Goal: Task Accomplishment & Management: Use online tool/utility

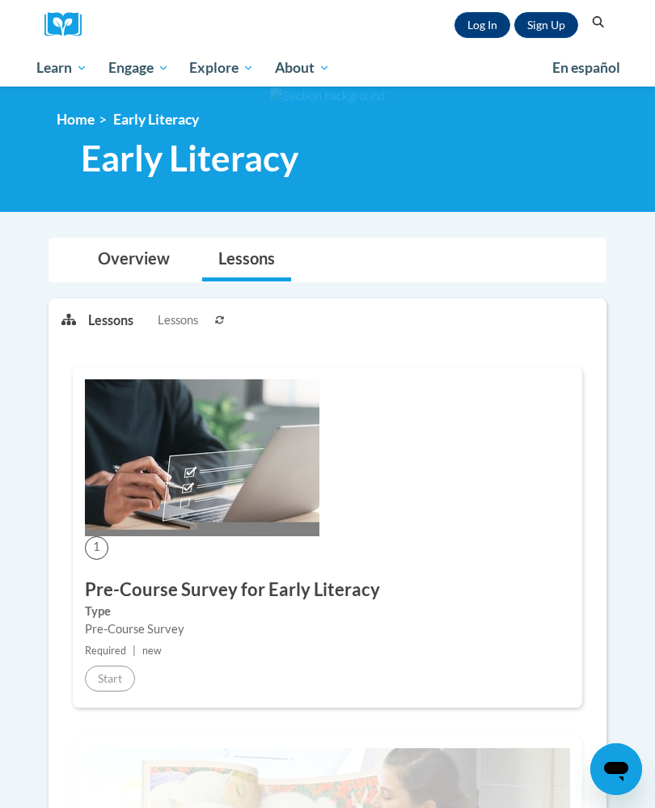
click at [467, 29] on link "Log In" at bounding box center [483, 25] width 56 height 26
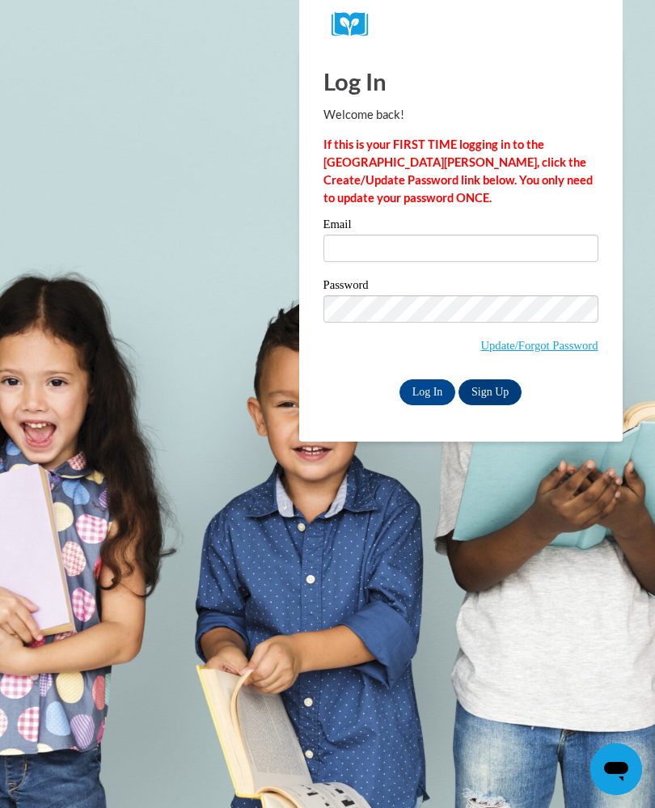
click at [330, 235] on input "Email" at bounding box center [461, 249] width 275 height 28
type input "Teyanamay18@gmail.com"
click at [427, 391] on input "Log In" at bounding box center [428, 393] width 57 height 26
click at [433, 387] on input "Log In" at bounding box center [428, 393] width 57 height 26
click at [422, 401] on input "Log In" at bounding box center [428, 393] width 57 height 26
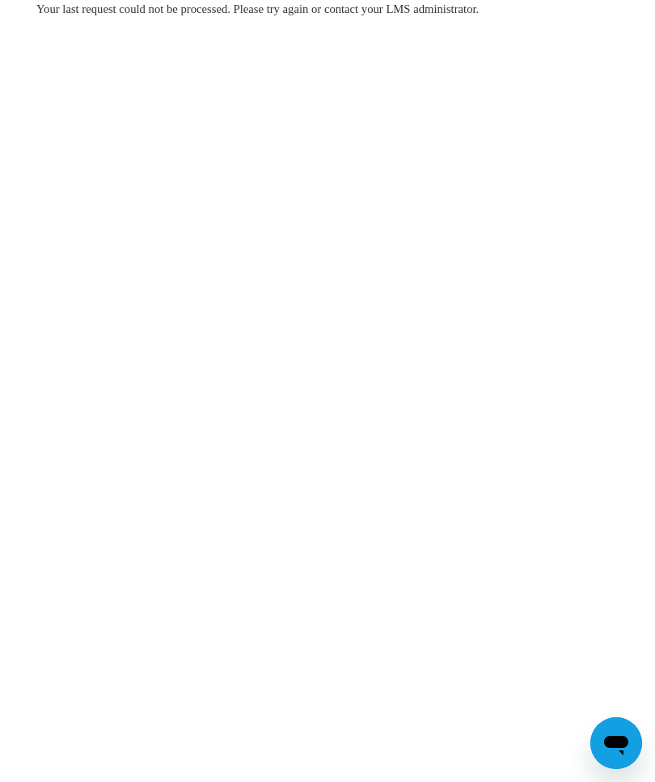
click at [23, 2] on body "Your last request could not be processed. Please try again or contact your LMS …" at bounding box center [327, 391] width 655 height 782
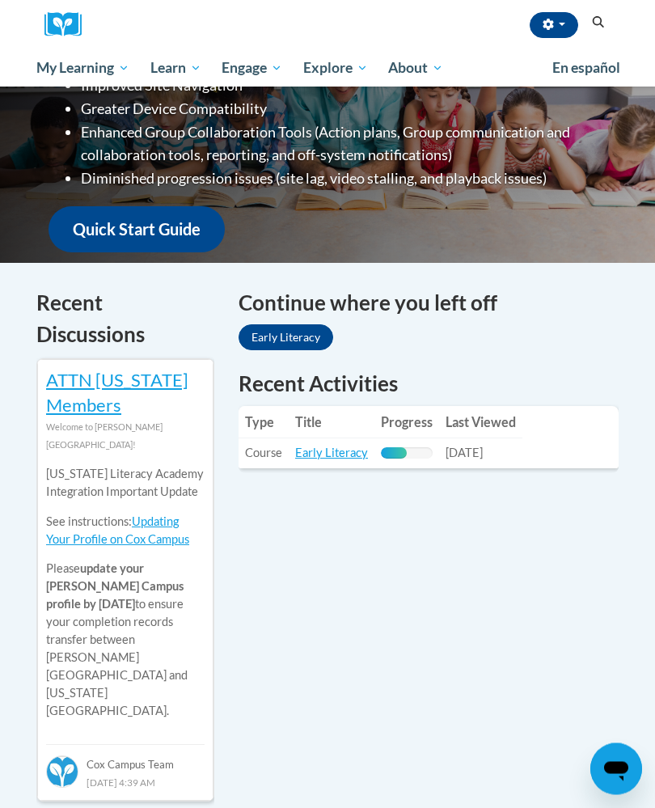
scroll to position [354, 0]
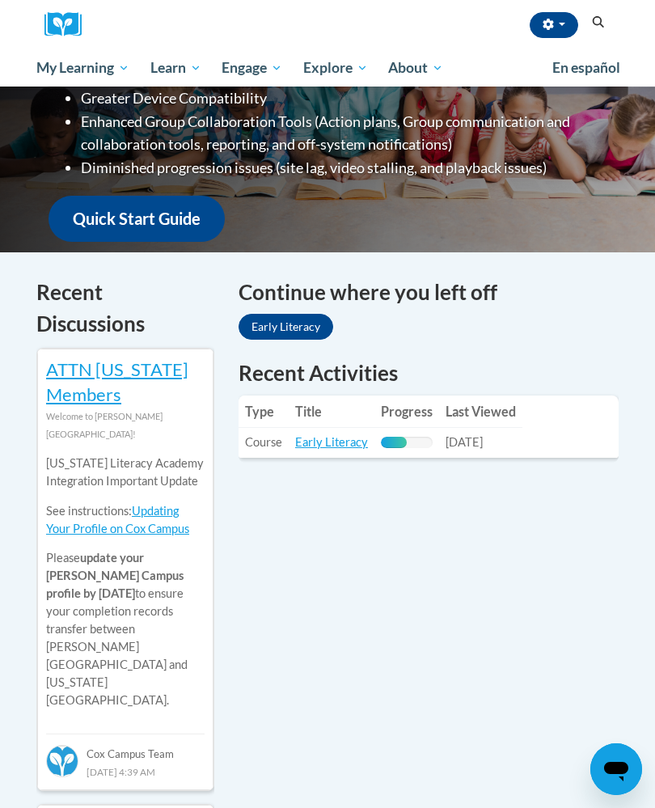
click at [338, 436] on link "Early Literacy" at bounding box center [331, 442] width 73 height 14
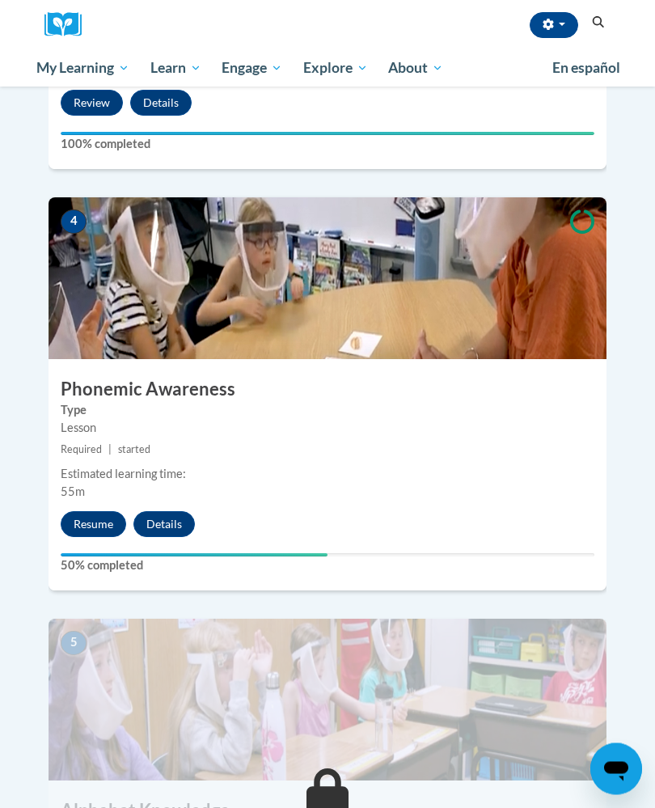
scroll to position [1511, 0]
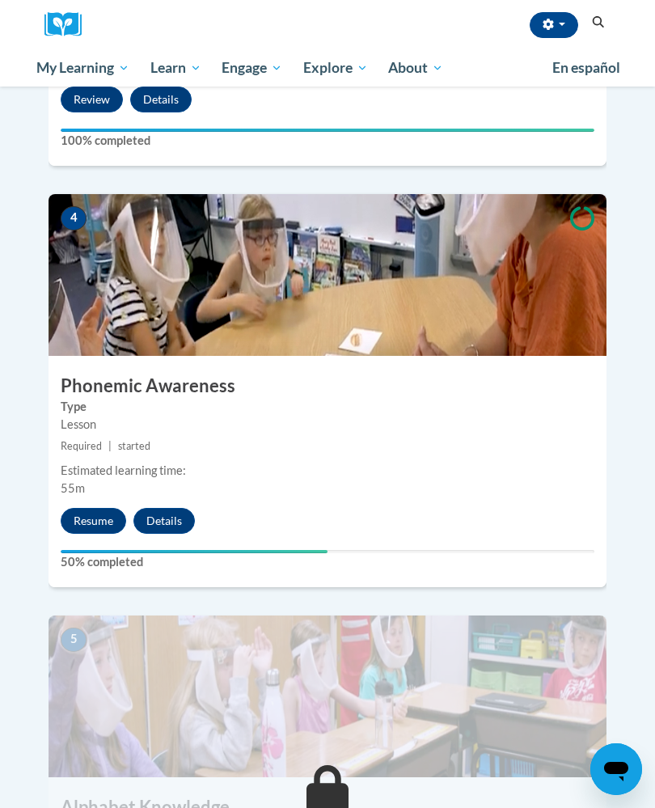
click at [117, 262] on img at bounding box center [328, 275] width 558 height 162
click at [113, 260] on img at bounding box center [328, 275] width 558 height 162
click at [154, 217] on img at bounding box center [328, 275] width 558 height 162
click at [277, 310] on img at bounding box center [328, 275] width 558 height 162
click at [98, 196] on img at bounding box center [328, 275] width 558 height 162
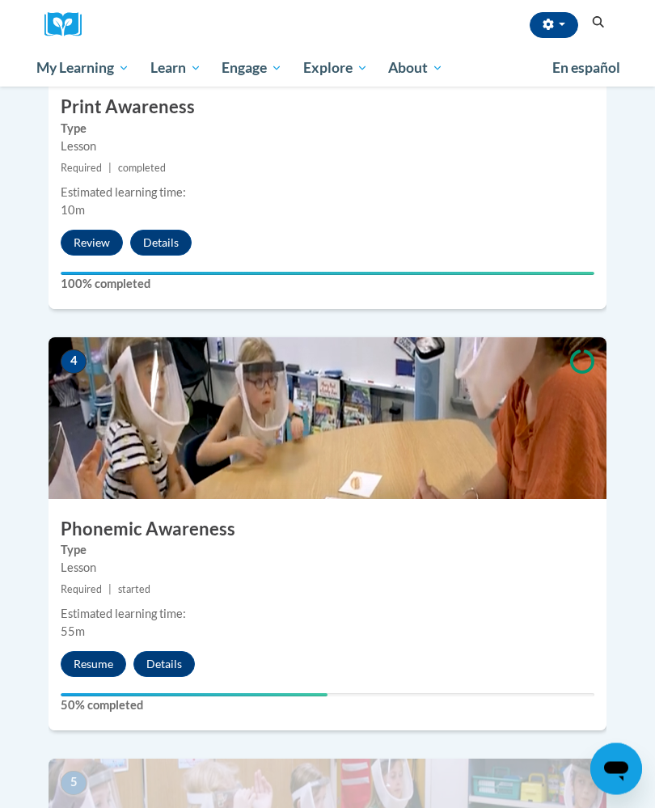
click at [85, 652] on button "Resume" at bounding box center [94, 665] width 66 height 26
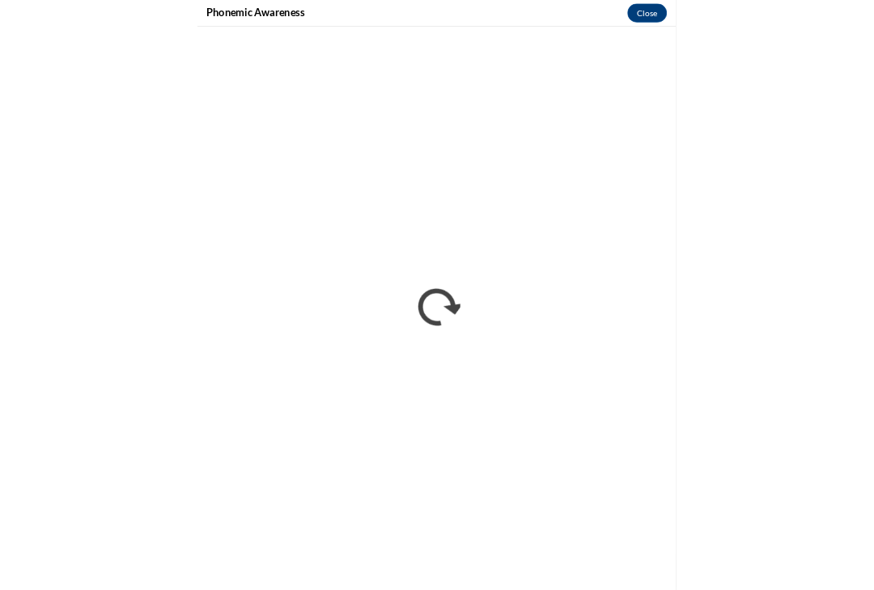
scroll to position [976, 0]
